Goal: Task Accomplishment & Management: Use online tool/utility

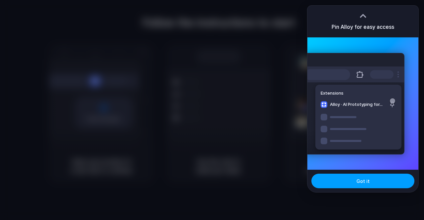
click at [370, 183] on button "Got it" at bounding box center [362, 181] width 103 height 15
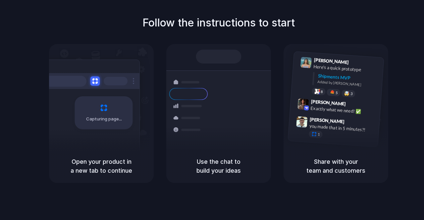
click at [213, 108] on div "Express delivery to [GEOGRAPHIC_DATA] Priority • 2-day • Dispatched" at bounding box center [257, 121] width 89 height 26
click at [86, 116] on span "Capturing page" at bounding box center [104, 119] width 37 height 7
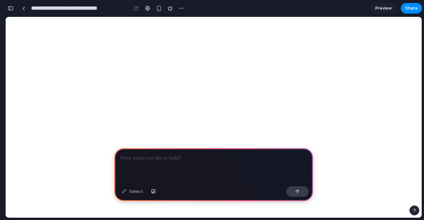
click at [191, 159] on p at bounding box center [213, 158] width 187 height 8
